Goal: Transaction & Acquisition: Obtain resource

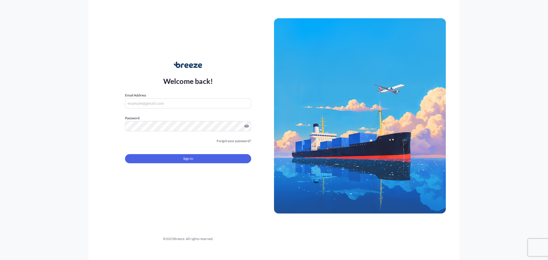
click at [176, 99] on input "Email Address" at bounding box center [188, 103] width 126 height 10
click at [177, 103] on input "Email Address" at bounding box center [188, 103] width 126 height 10
type input "[PERSON_NAME][EMAIL_ADDRESS][PERSON_NAME][DOMAIN_NAME]"
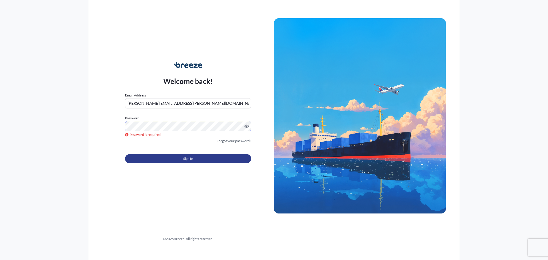
click at [200, 159] on button "Sign In" at bounding box center [188, 158] width 126 height 9
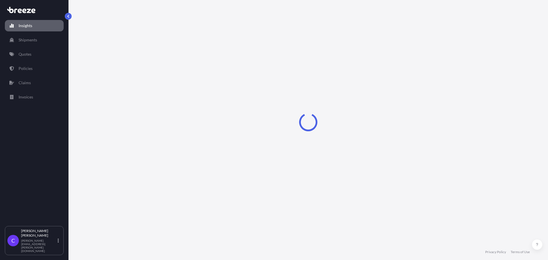
select select "2025"
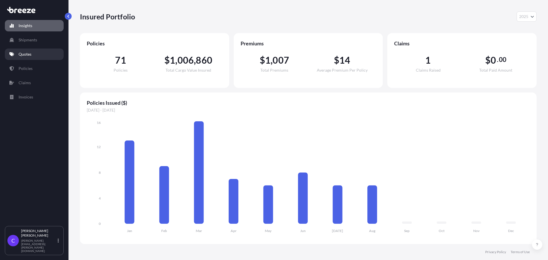
click at [33, 53] on link "Quotes" at bounding box center [34, 54] width 59 height 11
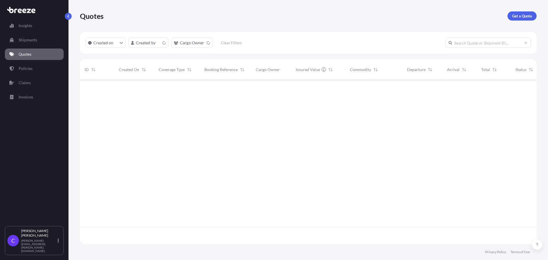
scroll to position [163, 452]
click at [520, 14] on p "Get a Quote" at bounding box center [522, 16] width 20 height 6
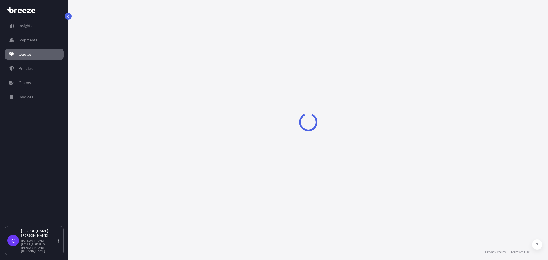
select select "Sea"
select select "1"
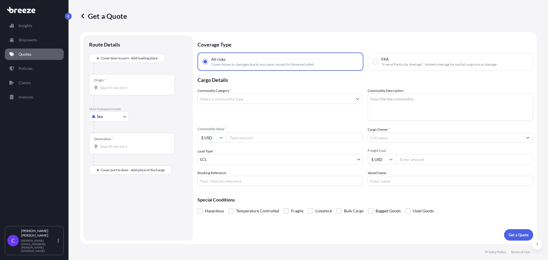
click at [125, 116] on body "Insights Shipments Quotes Policies Claims Invoices C [PERSON_NAME] [PERSON_NAME…" at bounding box center [274, 130] width 548 height 260
click at [115, 151] on div "Road" at bounding box center [108, 152] width 35 height 10
select select "Road"
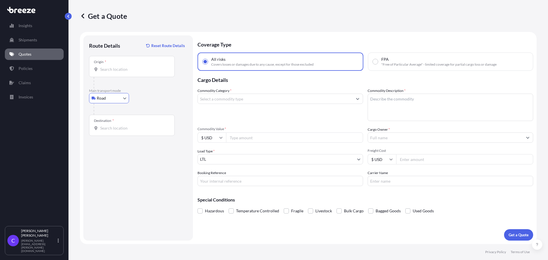
click at [128, 71] on input "Origin *" at bounding box center [133, 69] width 67 height 6
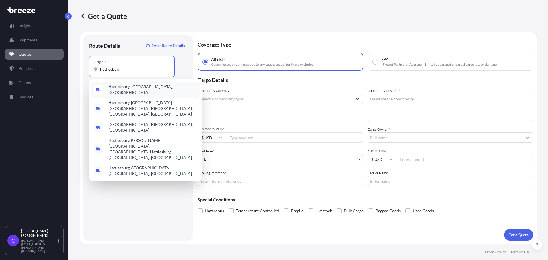
click at [136, 88] on span "Hattiesburg , [GEOGRAPHIC_DATA], [GEOGRAPHIC_DATA]" at bounding box center [152, 89] width 89 height 11
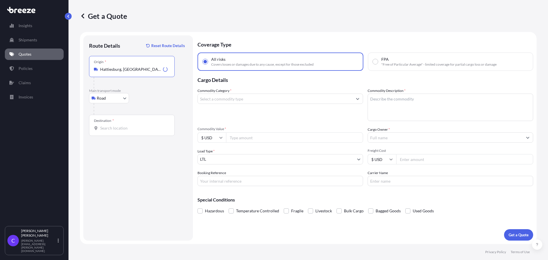
type input "Hattiesburg, [GEOGRAPHIC_DATA], [GEOGRAPHIC_DATA]"
click at [124, 130] on input "Destination *" at bounding box center [133, 128] width 67 height 6
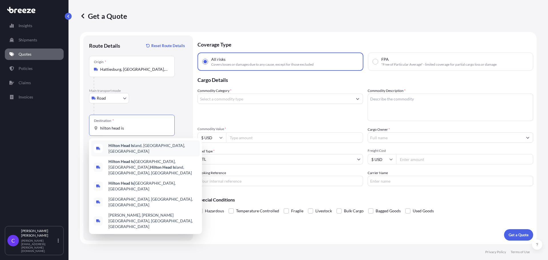
click at [135, 146] on span "Hilton Head Is land, [GEOGRAPHIC_DATA], [GEOGRAPHIC_DATA]" at bounding box center [152, 148] width 89 height 11
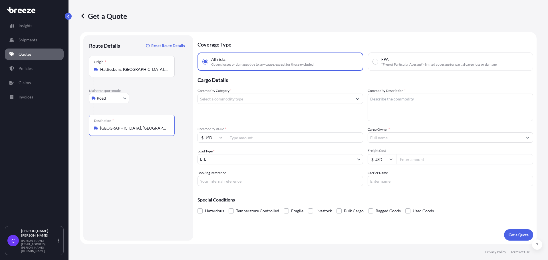
type input "[GEOGRAPHIC_DATA], [GEOGRAPHIC_DATA], [GEOGRAPHIC_DATA]"
click at [254, 101] on input "Commodity Category *" at bounding box center [275, 99] width 155 height 10
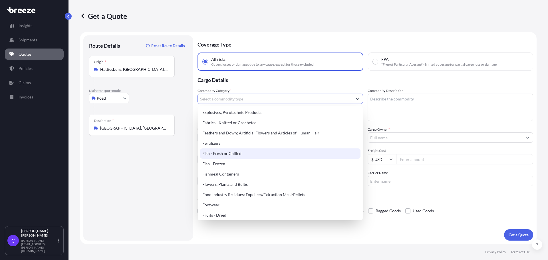
scroll to position [542, 0]
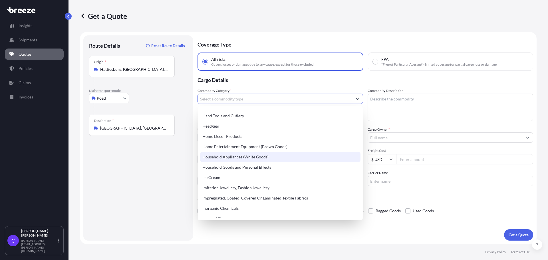
click at [258, 156] on div "Household Appliances (White Goods)" at bounding box center [280, 157] width 160 height 10
type input "Household Appliances (White Goods)"
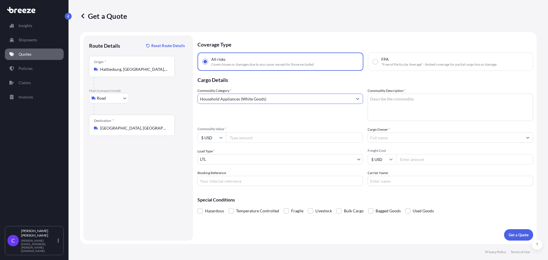
click at [388, 103] on textarea "Commodity Description *" at bounding box center [449, 107] width 165 height 27
type textarea "new cook and hold unit"
click at [257, 141] on input "Commodity Value *" at bounding box center [294, 137] width 137 height 10
type input "4600"
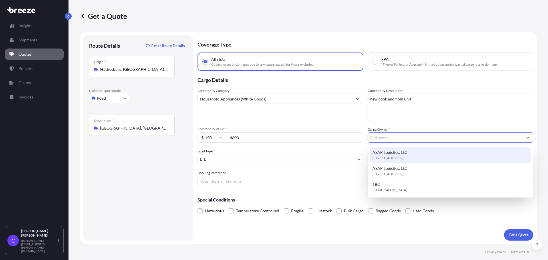
click at [389, 156] on span "[STREET_ADDRESS]" at bounding box center [387, 158] width 31 height 6
type input "ASAP Logistics, LLC"
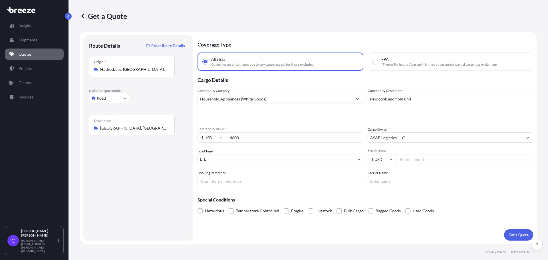
click at [421, 160] on input "Freight Cost" at bounding box center [464, 159] width 137 height 10
type input "400"
type input "Grover5239"
type input "Arcbest"
click at [516, 233] on p "Get a Quote" at bounding box center [518, 235] width 20 height 6
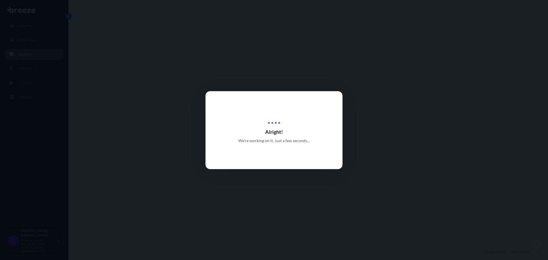
select select "Road"
select select "1"
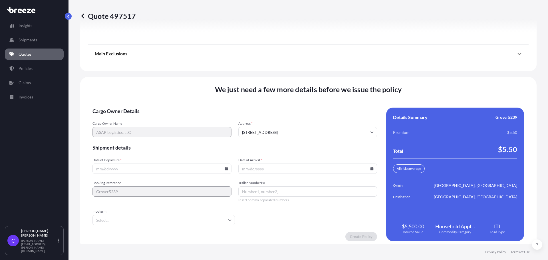
scroll to position [736, 0]
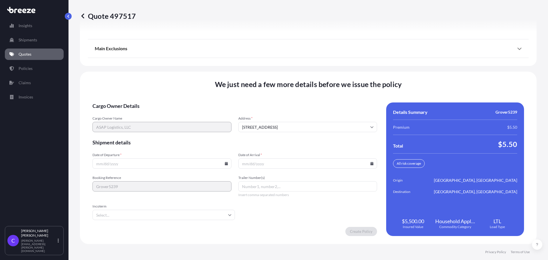
click at [161, 164] on input "Date of Departure *" at bounding box center [161, 163] width 139 height 10
click at [225, 164] on icon at bounding box center [226, 163] width 3 height 3
click at [136, 134] on button "26" at bounding box center [134, 134] width 9 height 9
type input "[DATE]"
click at [275, 162] on input "Date of Arrival *" at bounding box center [307, 163] width 139 height 10
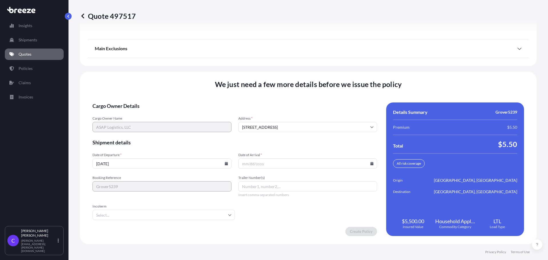
click at [370, 164] on icon at bounding box center [371, 163] width 3 height 3
click at [344, 67] on icon at bounding box center [344, 67] width 2 height 3
click at [278, 91] on button "2" at bounding box center [278, 90] width 9 height 9
type input "[DATE]"
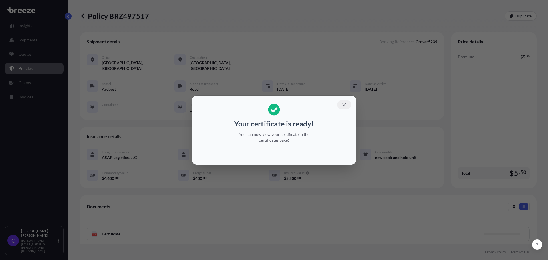
click at [344, 105] on icon "button" at bounding box center [344, 104] width 5 height 5
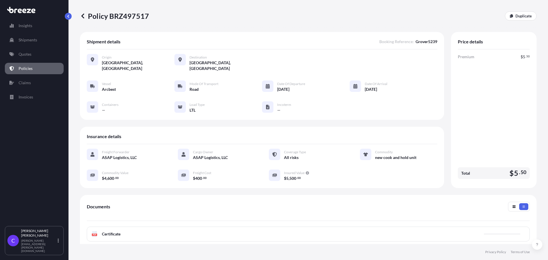
click at [82, 15] on icon at bounding box center [82, 15] width 3 height 5
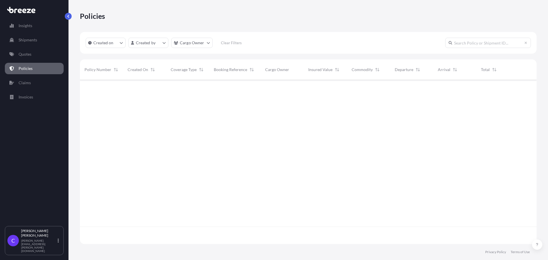
scroll to position [163, 452]
